Goal: Book appointment/travel/reservation

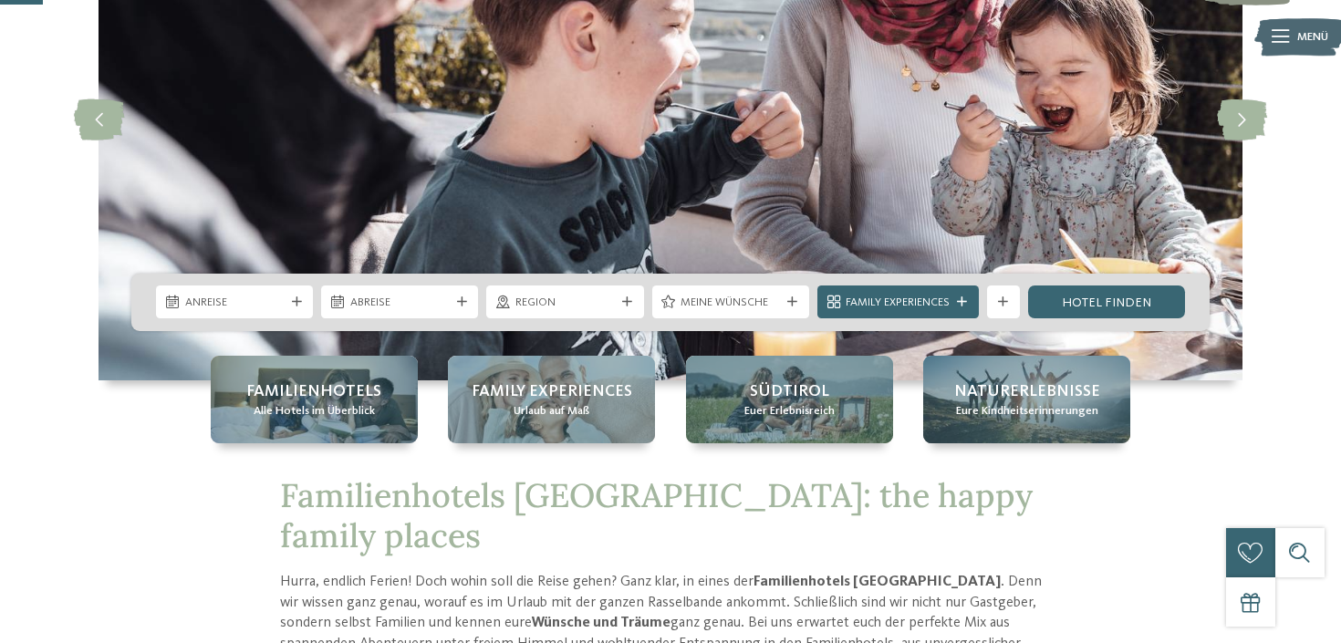
scroll to position [224, 0]
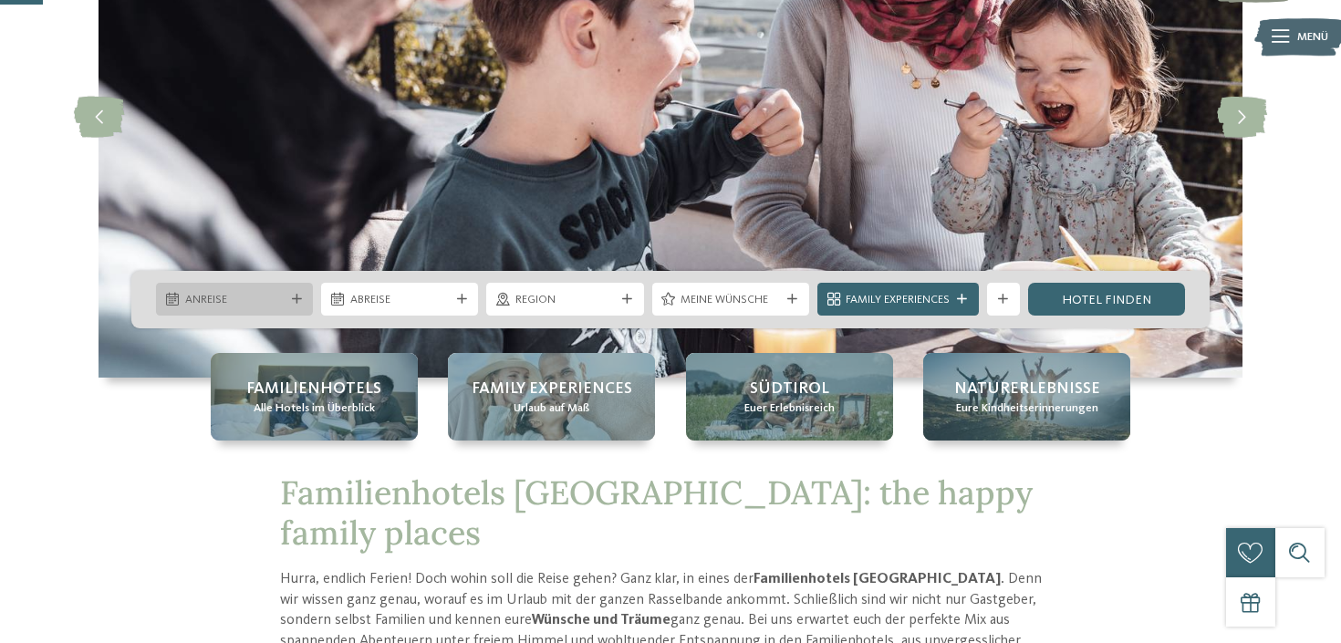
click at [273, 299] on span "Anreise" at bounding box center [234, 300] width 99 height 16
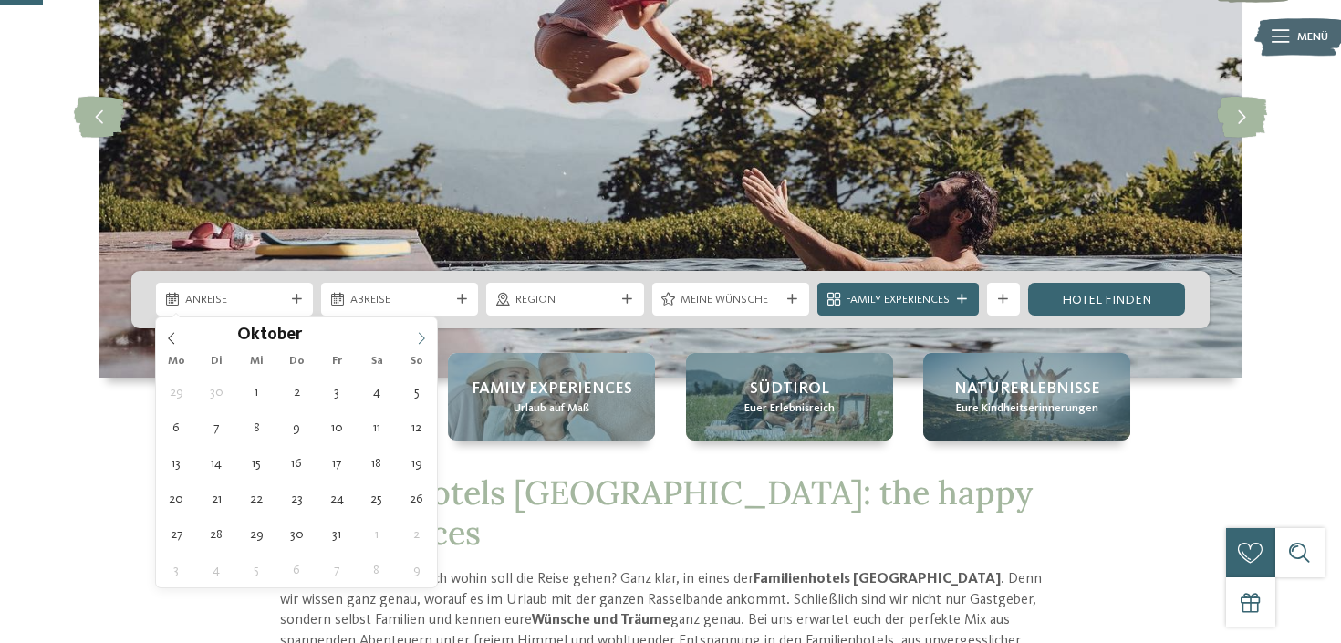
click at [418, 338] on icon at bounding box center [421, 338] width 13 height 13
type div "03.10.2025"
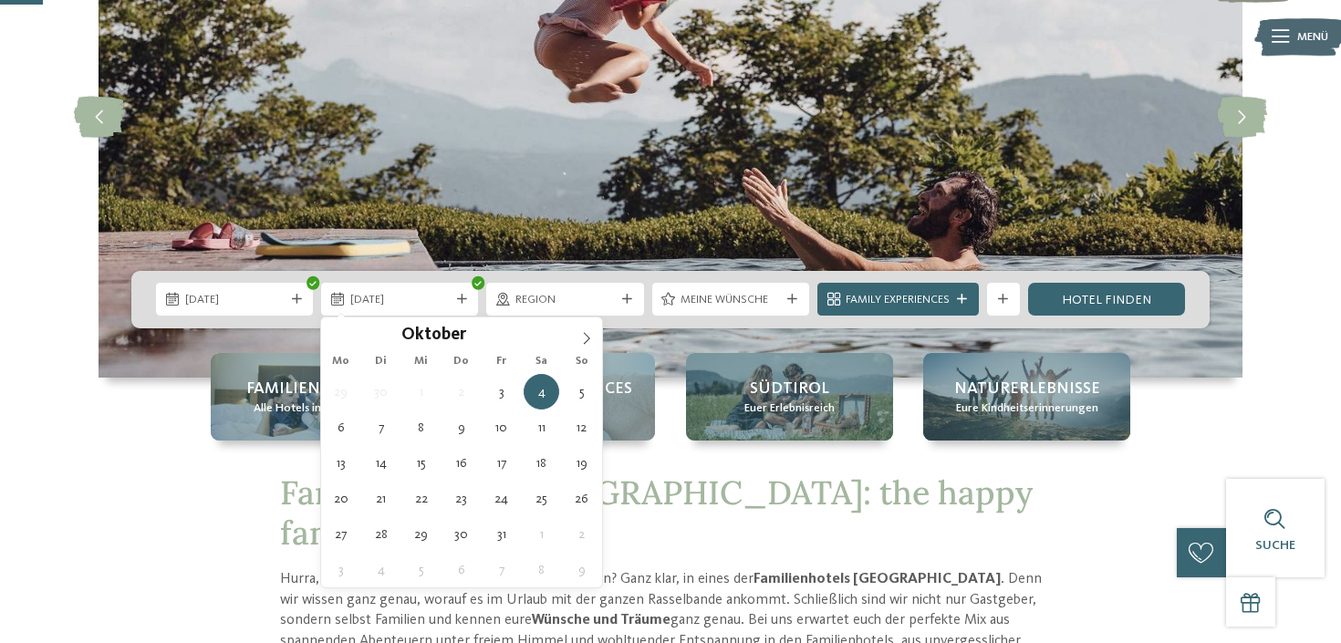
type div "08.10.2025"
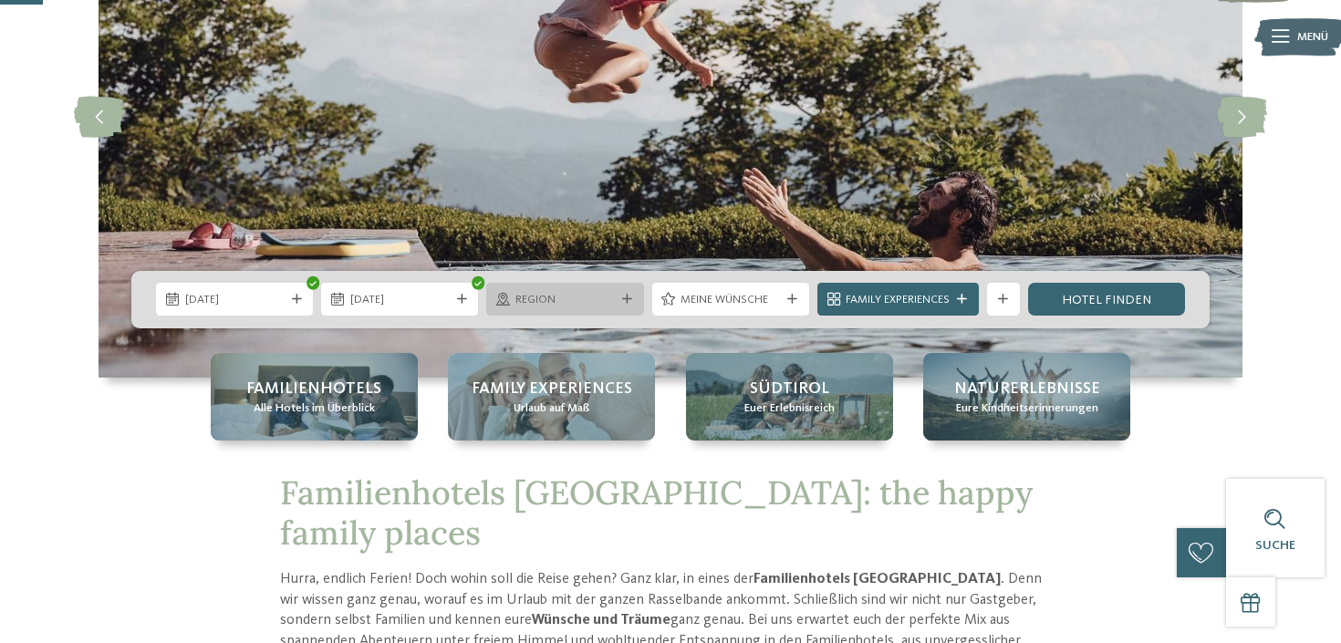
click at [592, 300] on span "Region" at bounding box center [564, 300] width 99 height 16
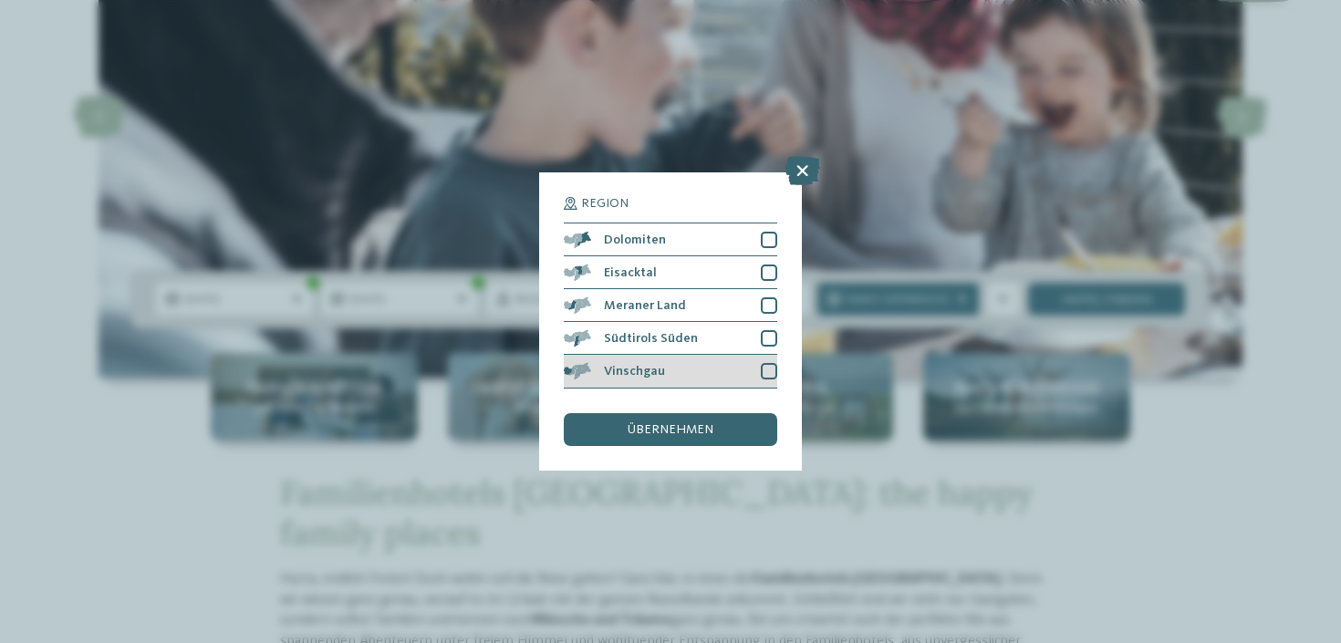
click at [774, 369] on div at bounding box center [769, 371] width 16 height 16
click at [696, 428] on span "übernehmen" at bounding box center [671, 429] width 86 height 13
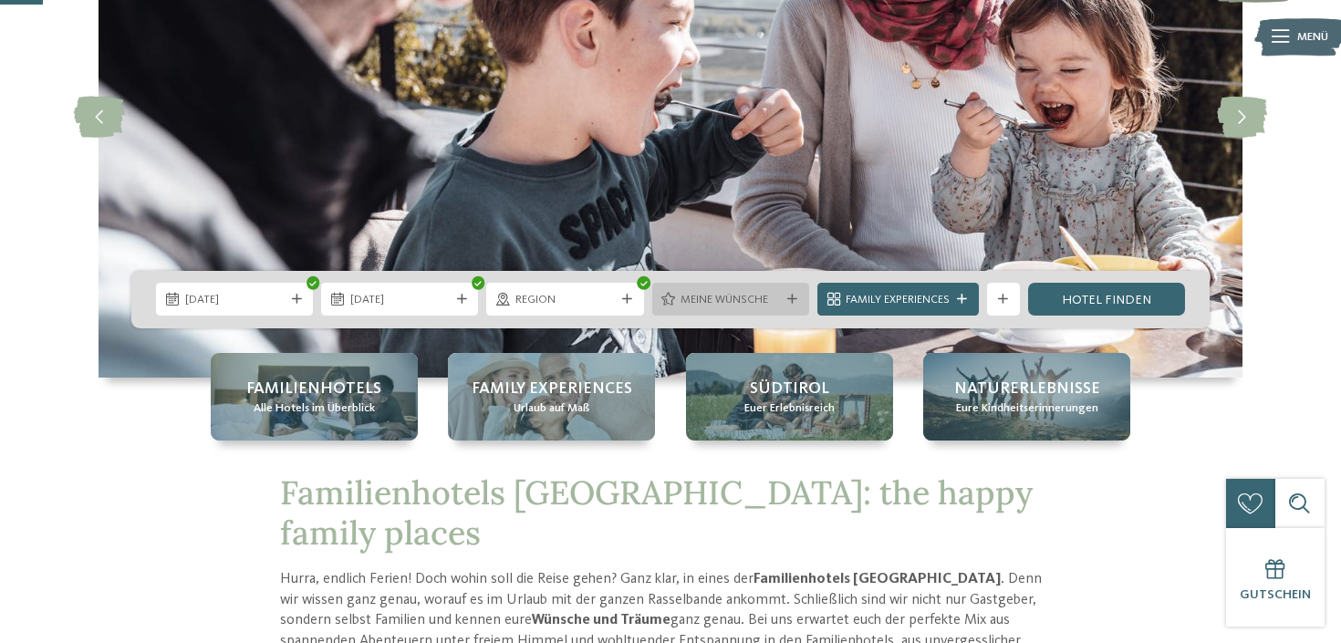
click at [715, 309] on div "Meine Wünsche" at bounding box center [730, 299] width 157 height 33
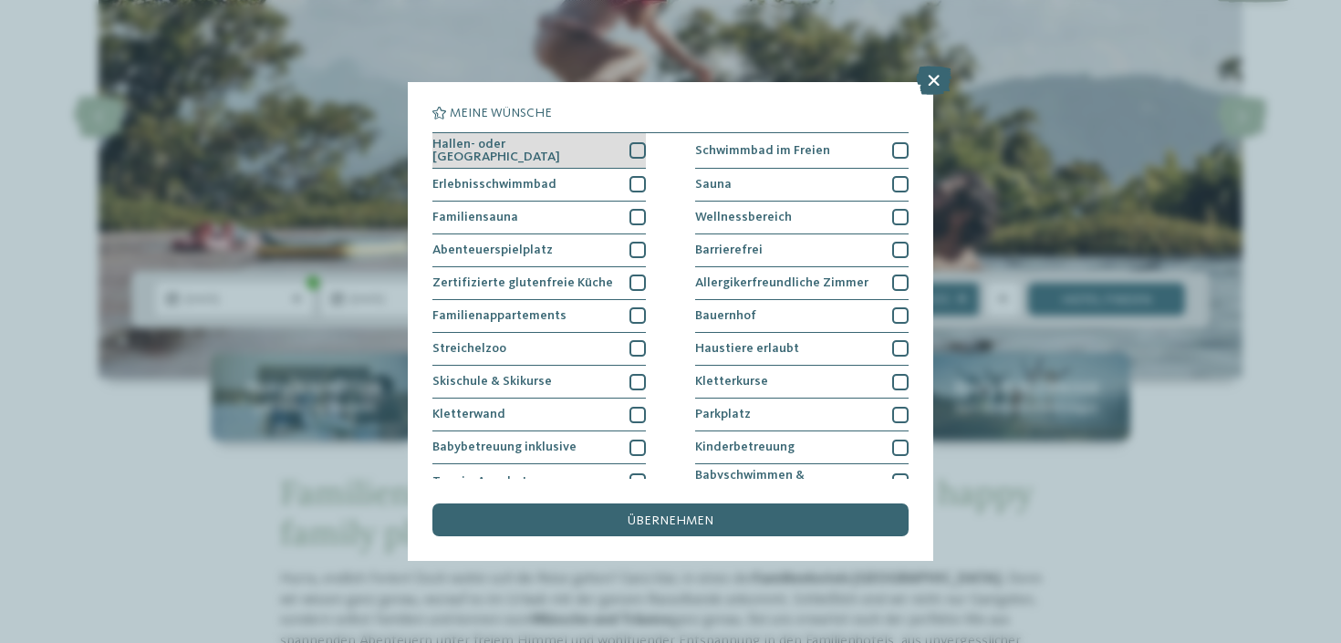
click at [639, 151] on div at bounding box center [637, 150] width 16 height 16
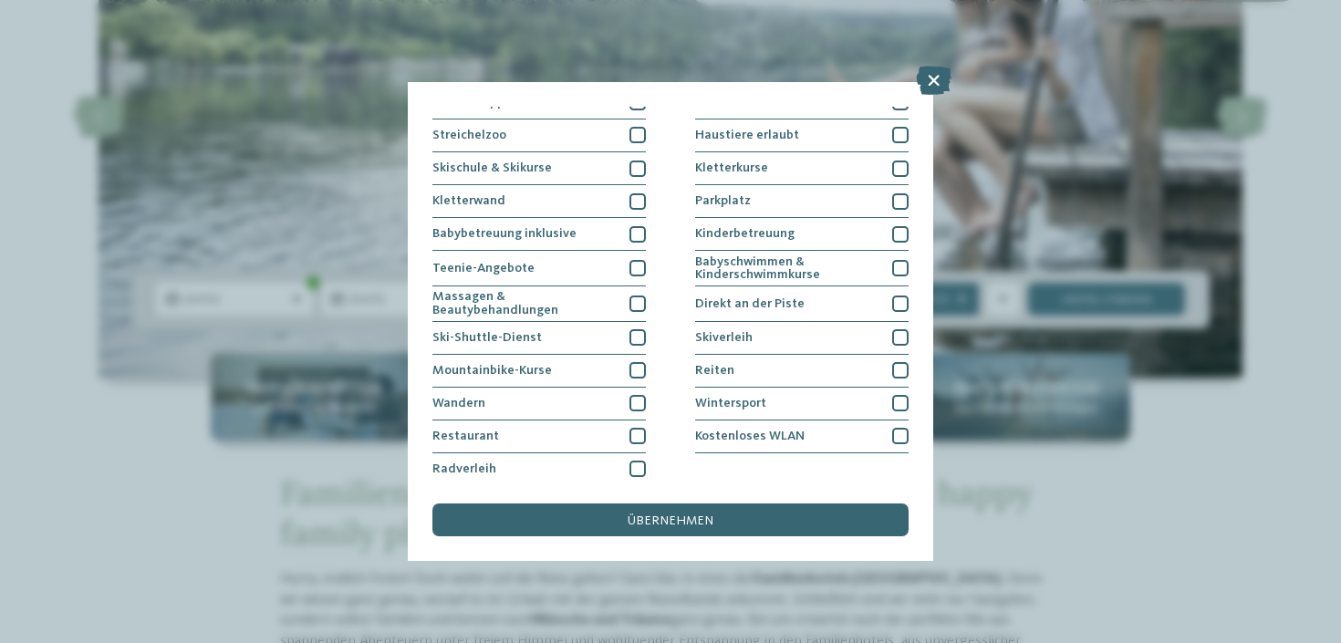
scroll to position [218, 0]
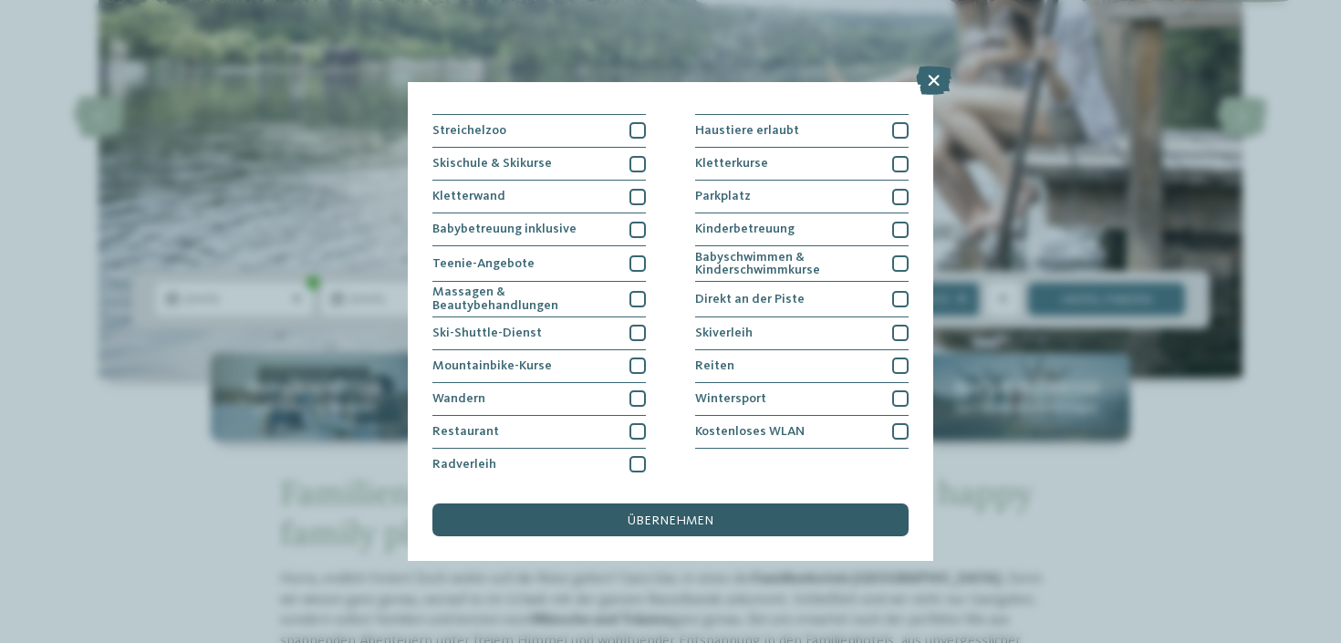
click at [654, 514] on span "übernehmen" at bounding box center [671, 520] width 86 height 13
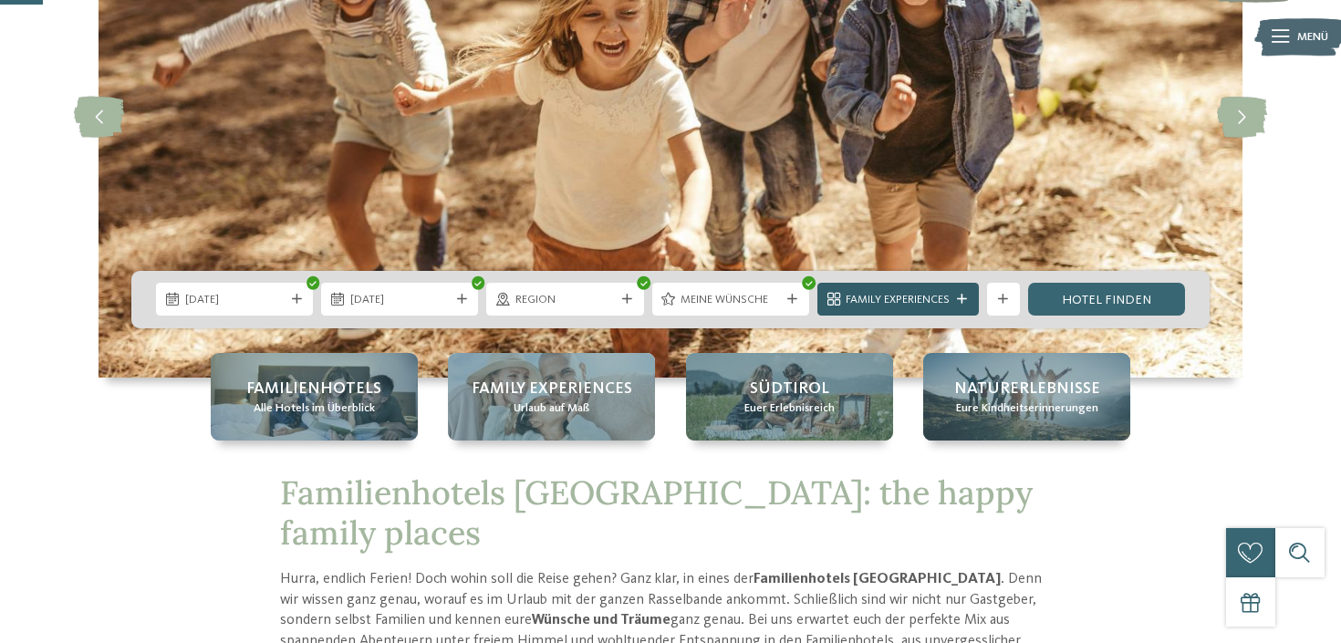
click at [916, 306] on span "Family Experiences" at bounding box center [898, 300] width 104 height 16
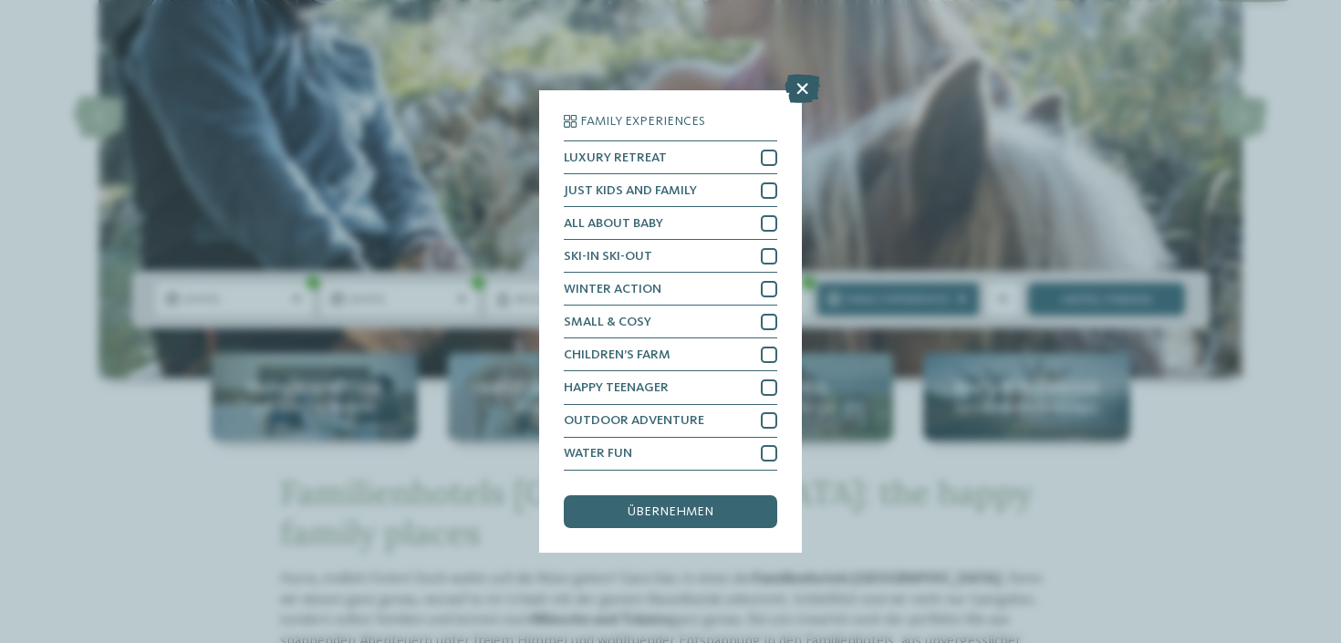
click at [808, 86] on icon at bounding box center [802, 89] width 36 height 29
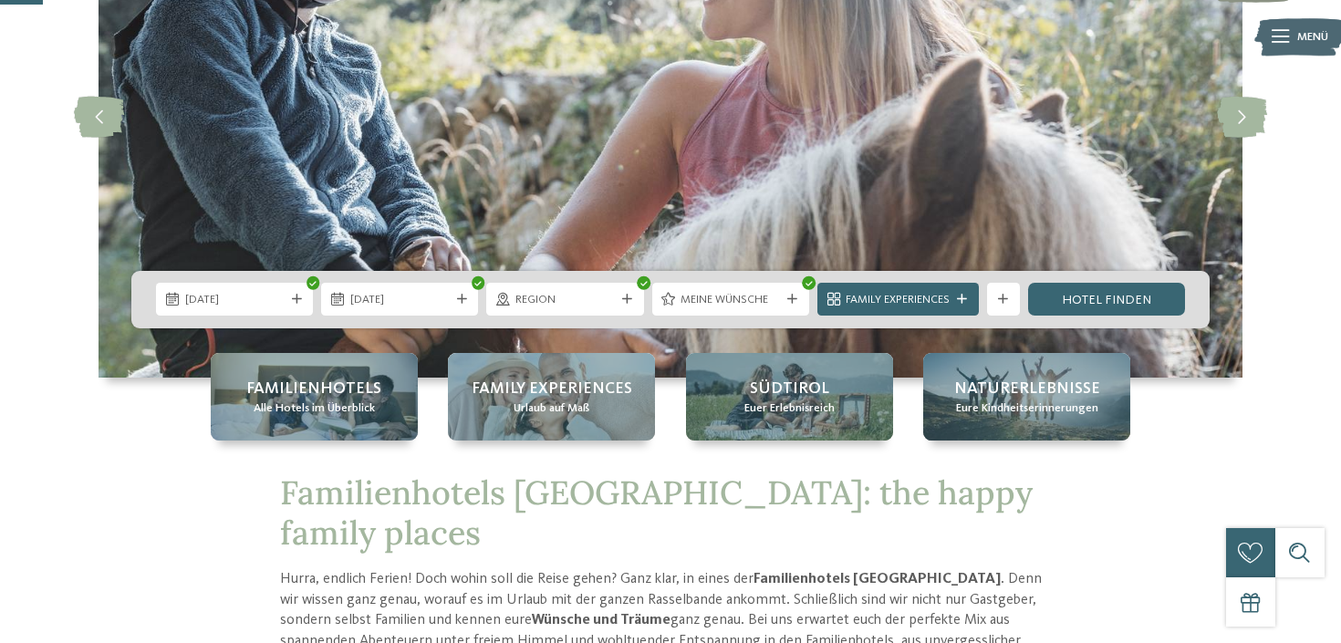
click at [1081, 321] on div "03.10.2025 08.10.2025" at bounding box center [670, 299] width 1078 height 57
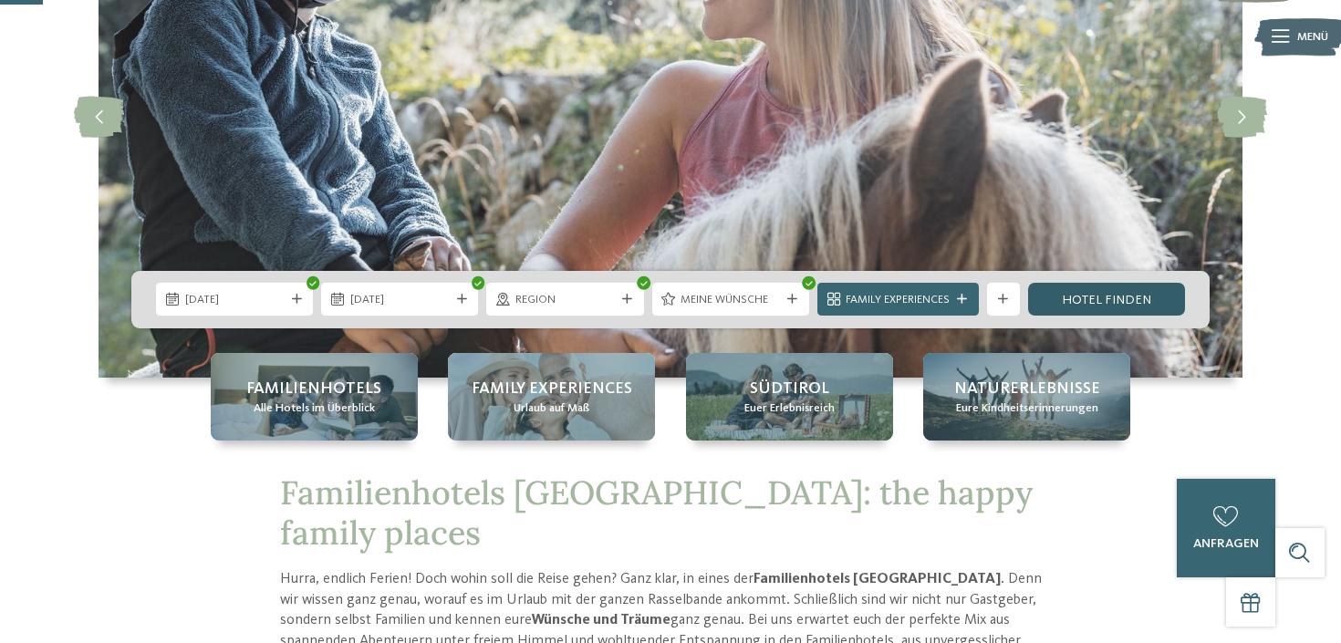
click at [1082, 302] on link "Hotel finden" at bounding box center [1106, 299] width 157 height 33
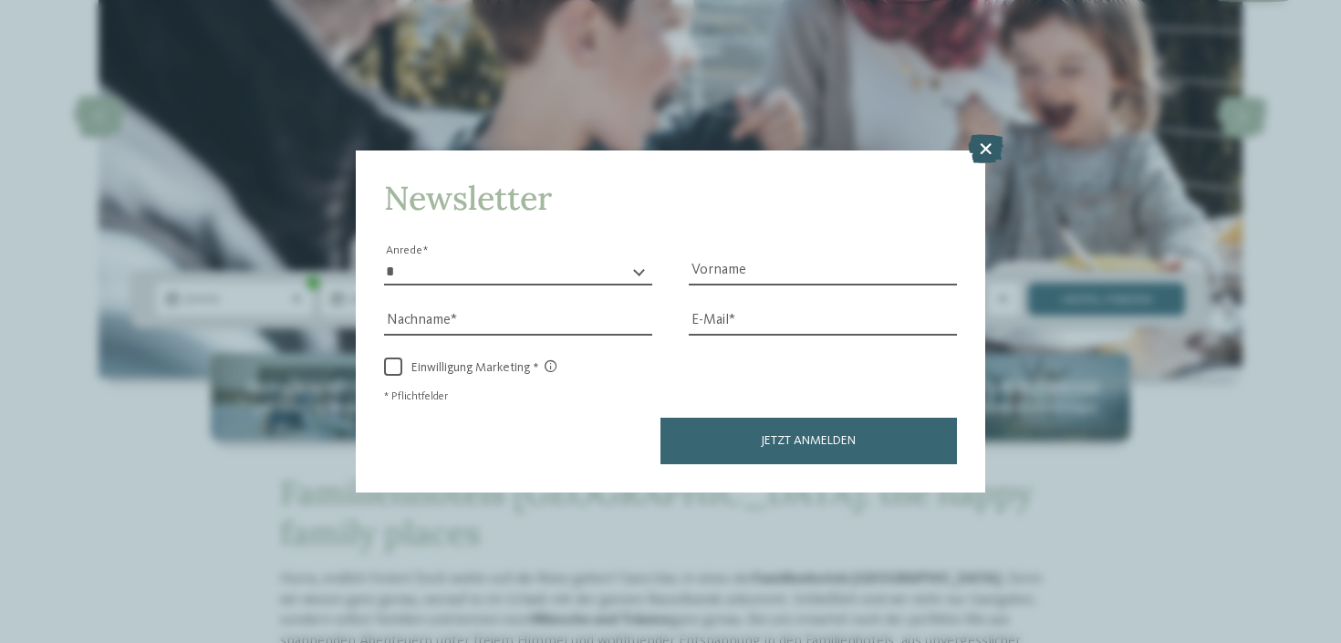
click at [993, 152] on icon at bounding box center [986, 148] width 36 height 29
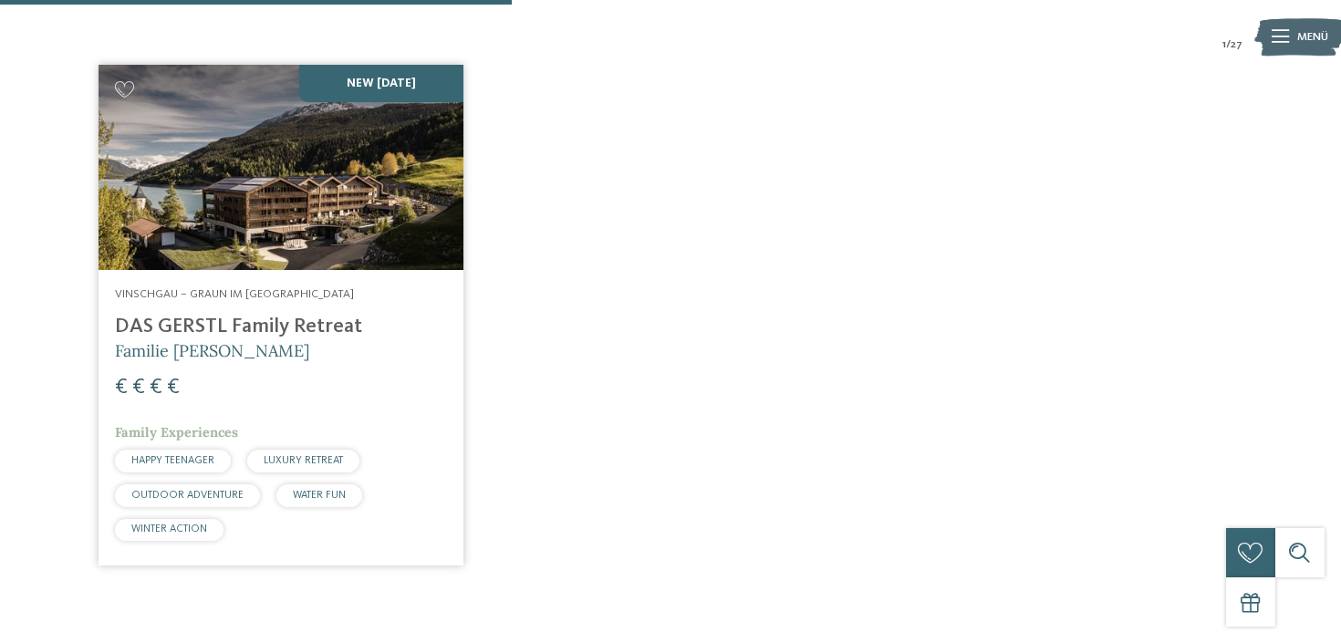
scroll to position [560, 0]
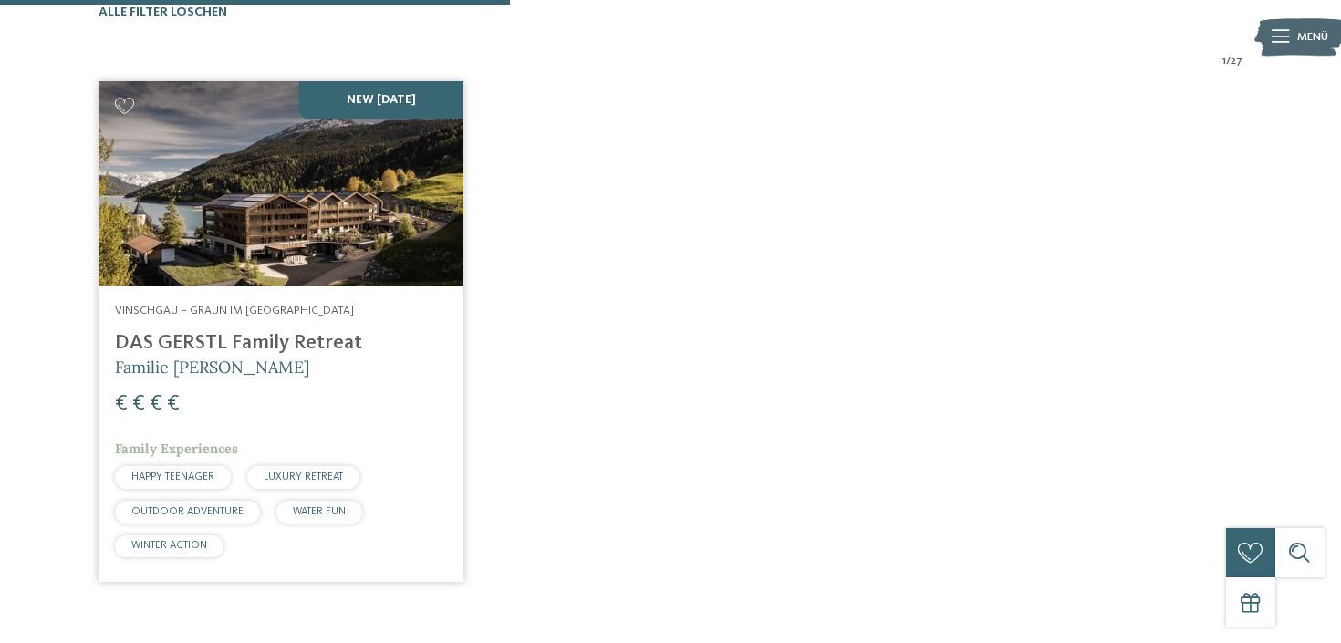
click at [248, 178] on img at bounding box center [281, 183] width 365 height 205
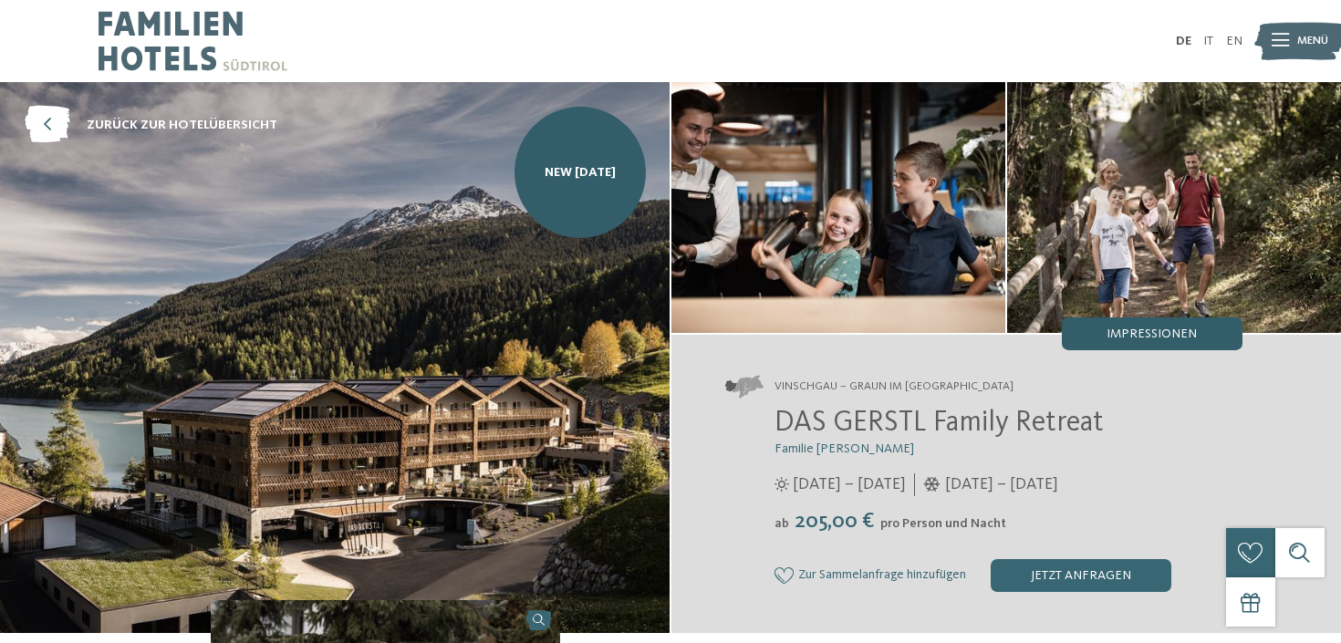
click at [1148, 327] on span "Impressionen" at bounding box center [1151, 333] width 90 height 13
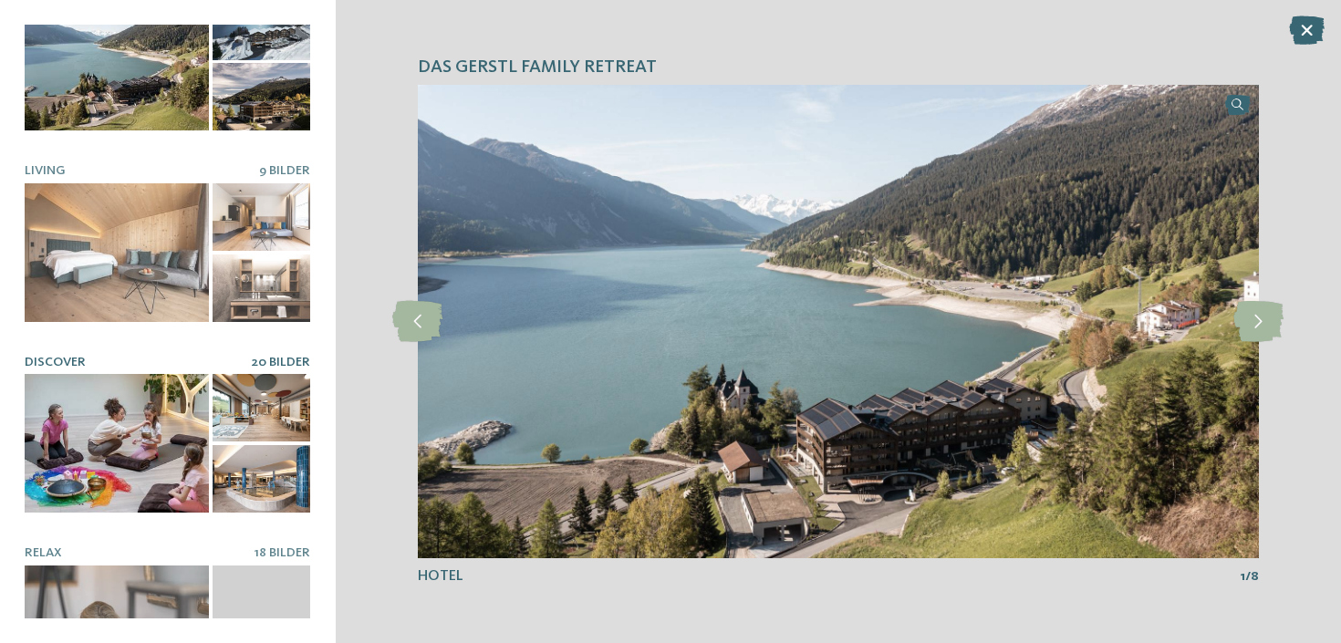
scroll to position [51, 0]
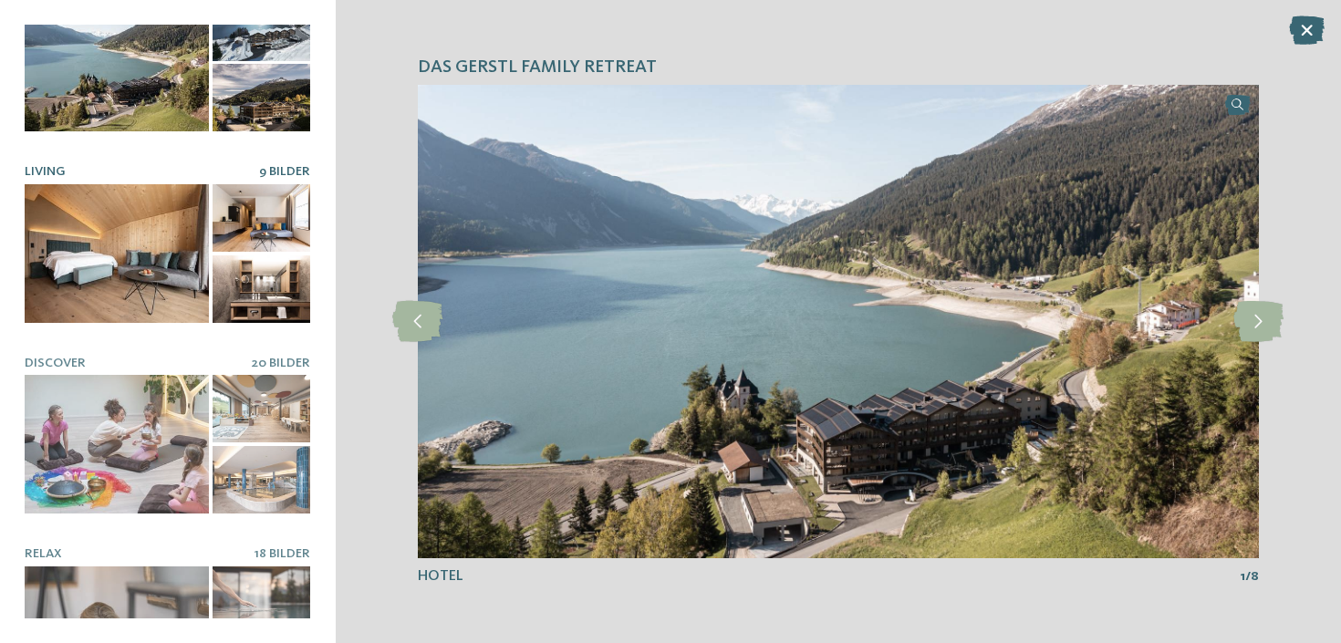
click at [131, 288] on div at bounding box center [117, 253] width 184 height 138
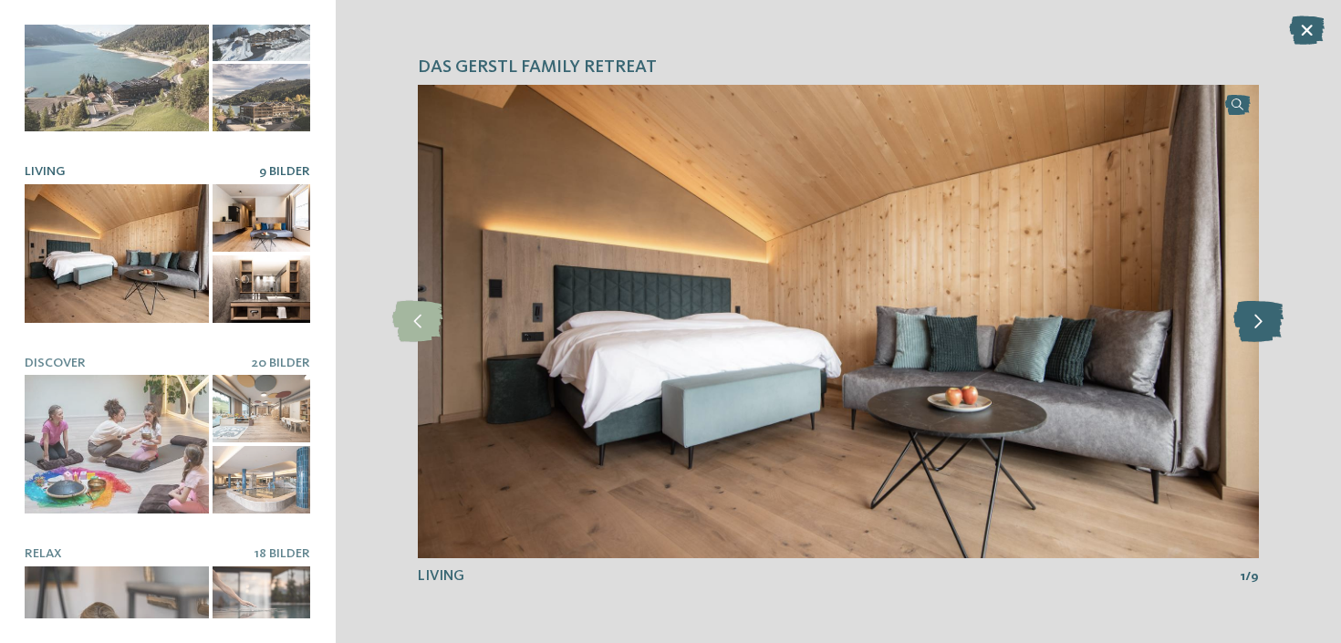
click at [1264, 327] on icon at bounding box center [1258, 321] width 50 height 41
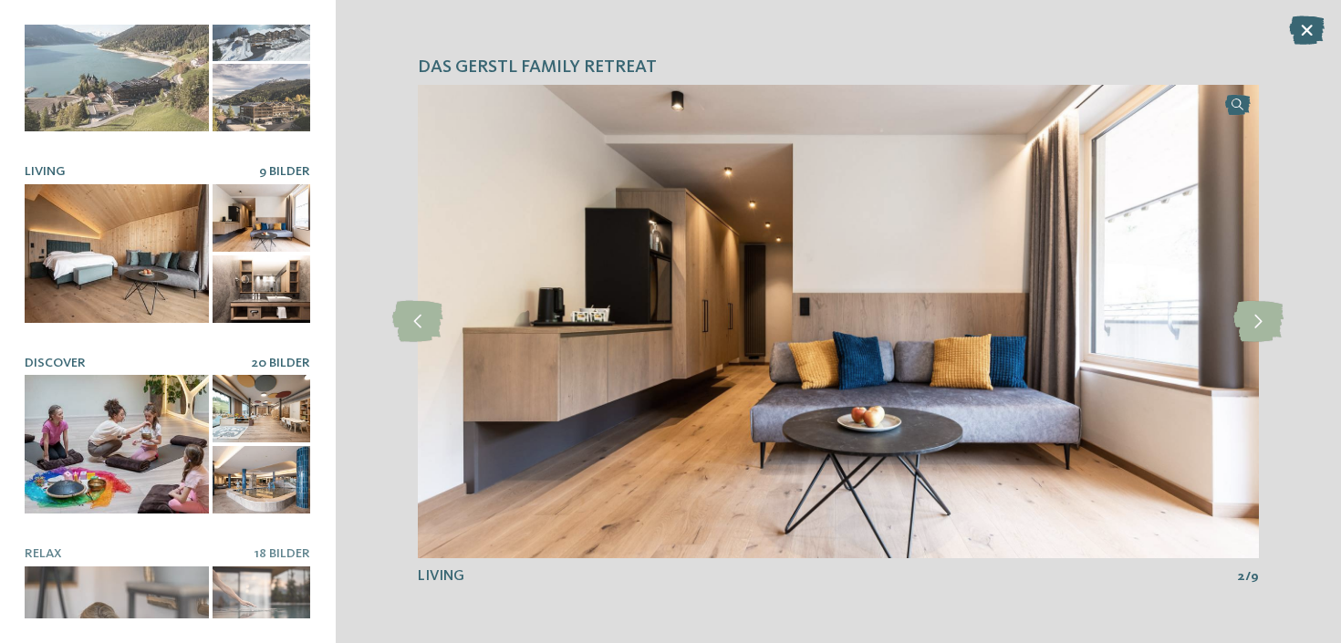
click at [167, 458] on div at bounding box center [117, 444] width 184 height 138
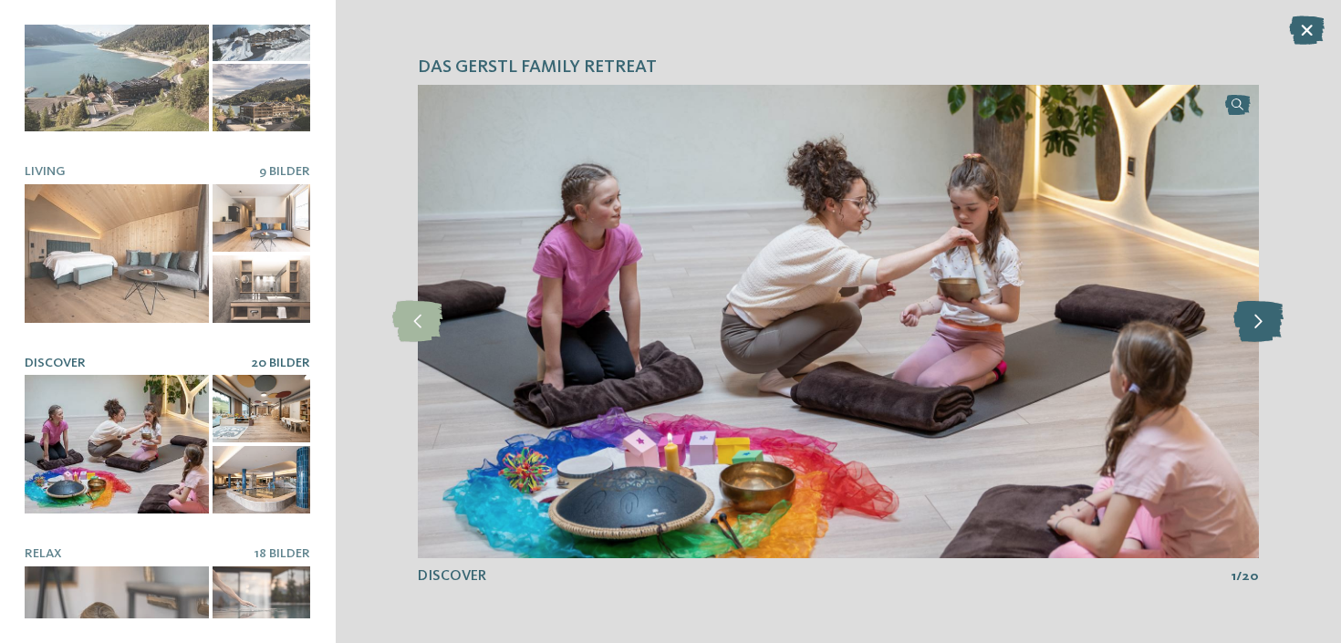
click at [1261, 327] on icon at bounding box center [1258, 321] width 50 height 41
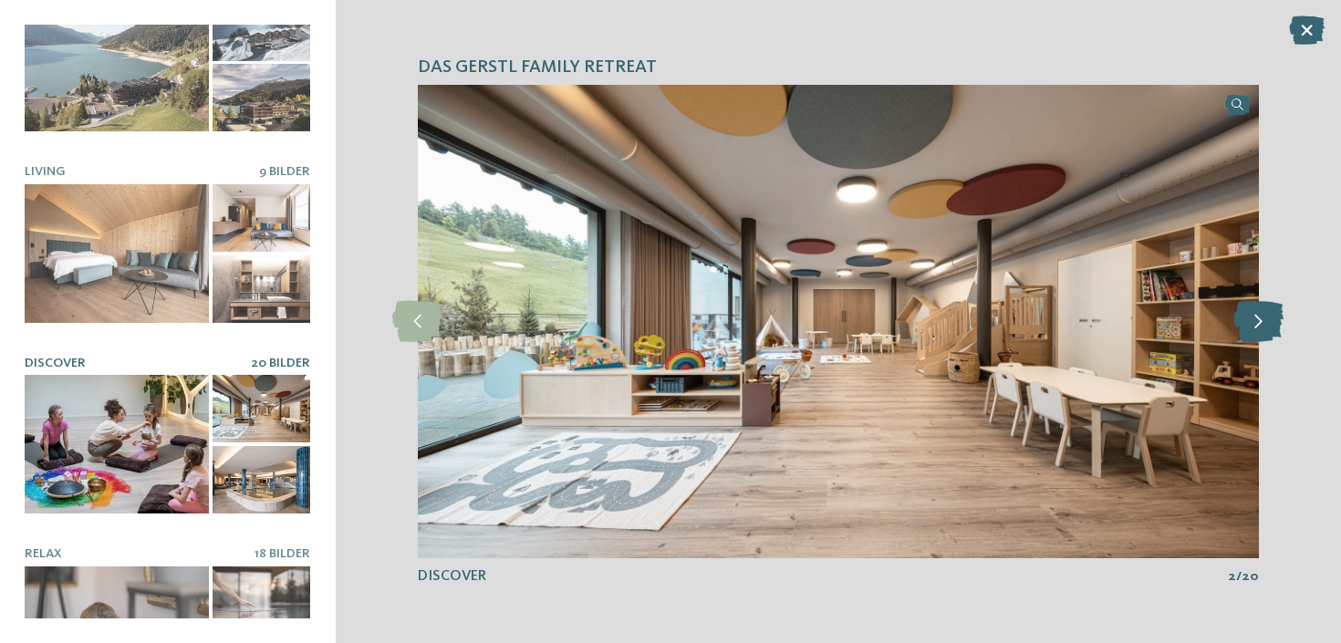
click at [1261, 327] on icon at bounding box center [1258, 321] width 50 height 41
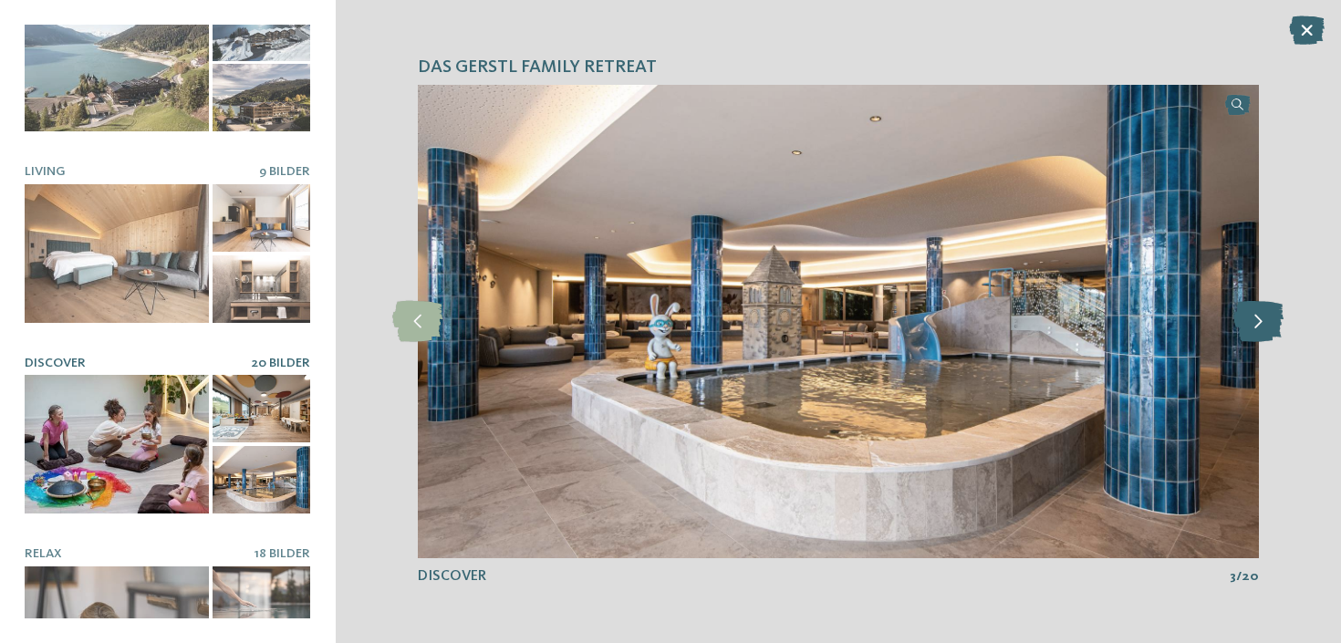
click at [1261, 327] on icon at bounding box center [1258, 321] width 50 height 41
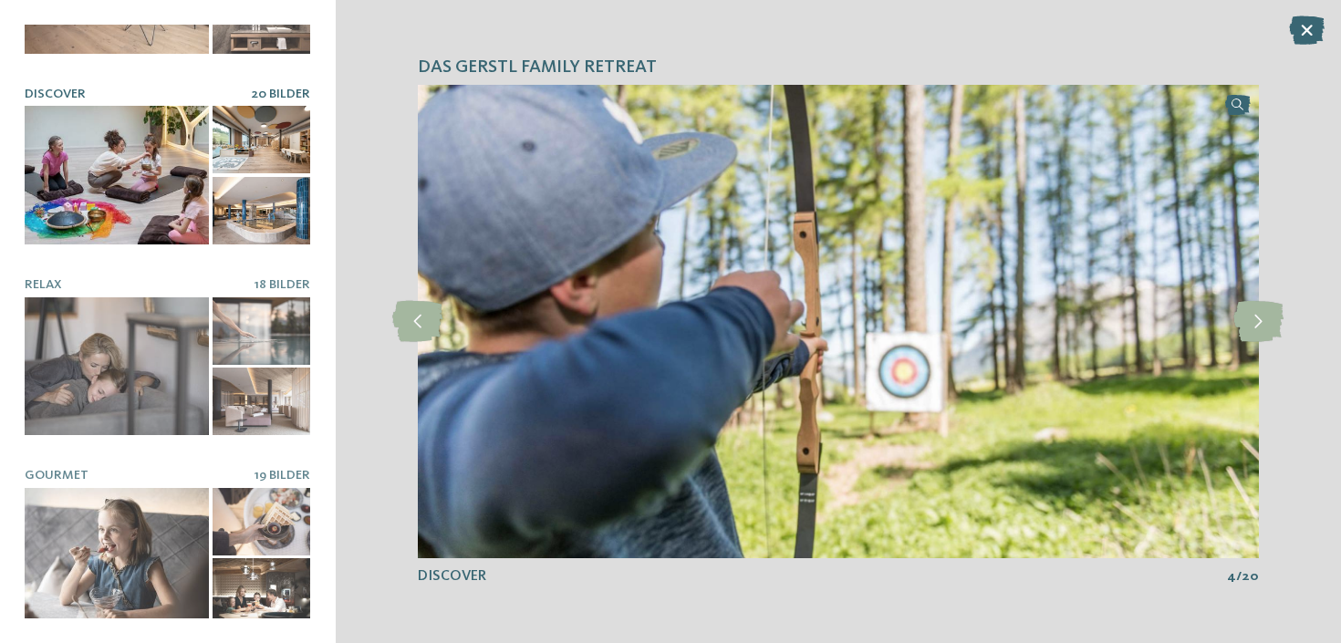
scroll to position [327, 0]
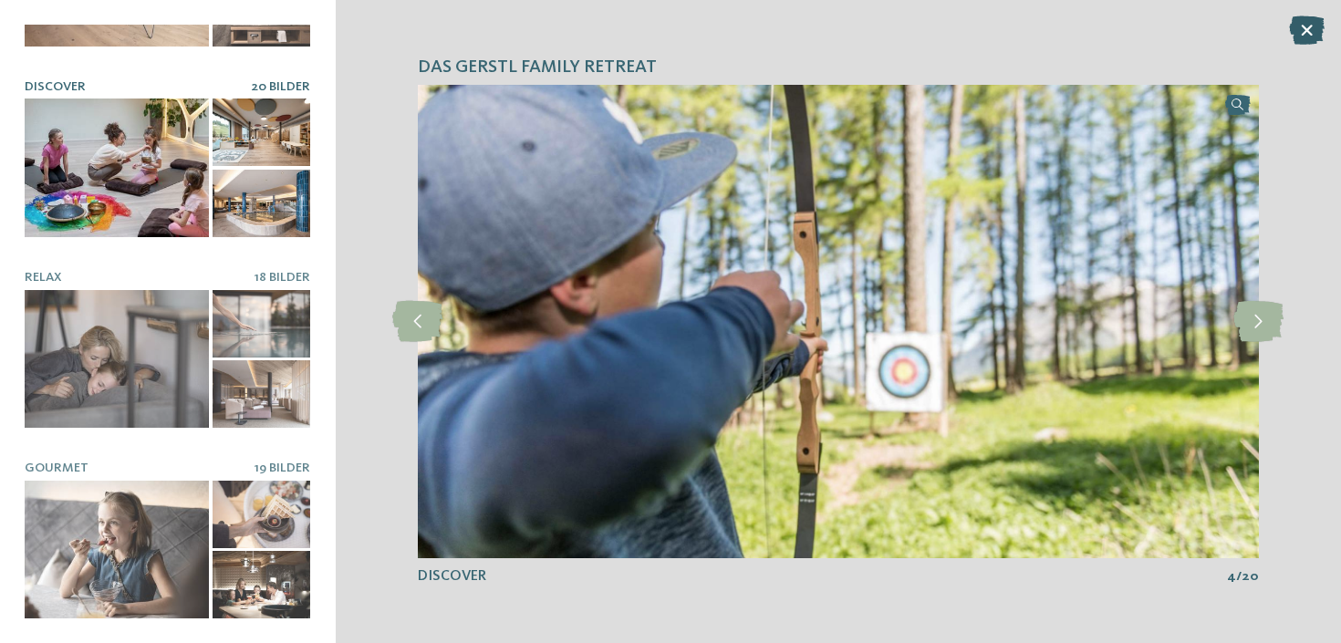
click at [1313, 19] on icon at bounding box center [1307, 30] width 36 height 29
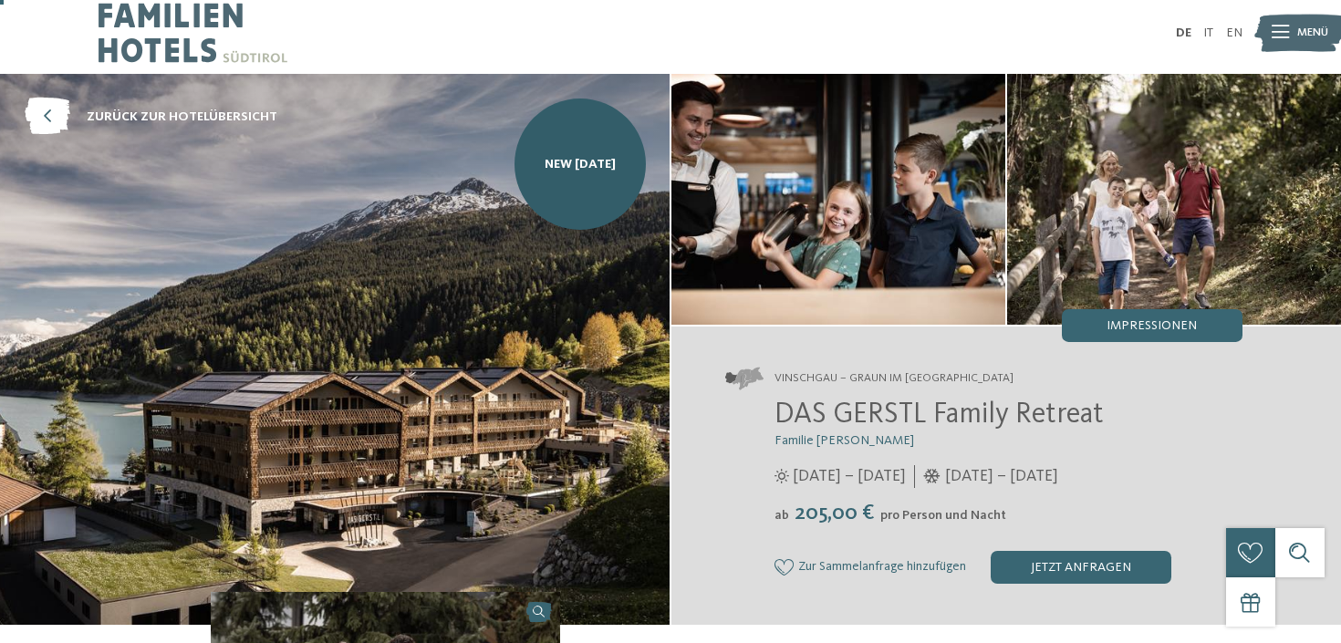
scroll to position [14, 0]
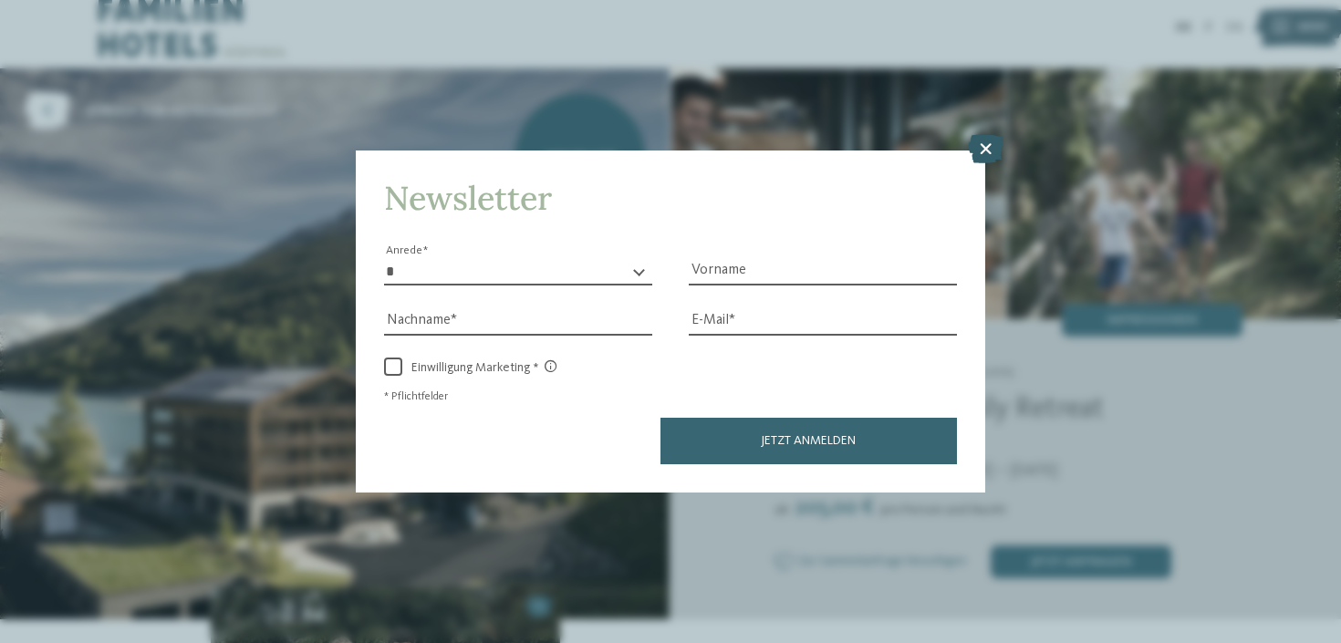
click at [992, 161] on icon at bounding box center [986, 148] width 36 height 29
